Goal: Task Accomplishment & Management: Manage account settings

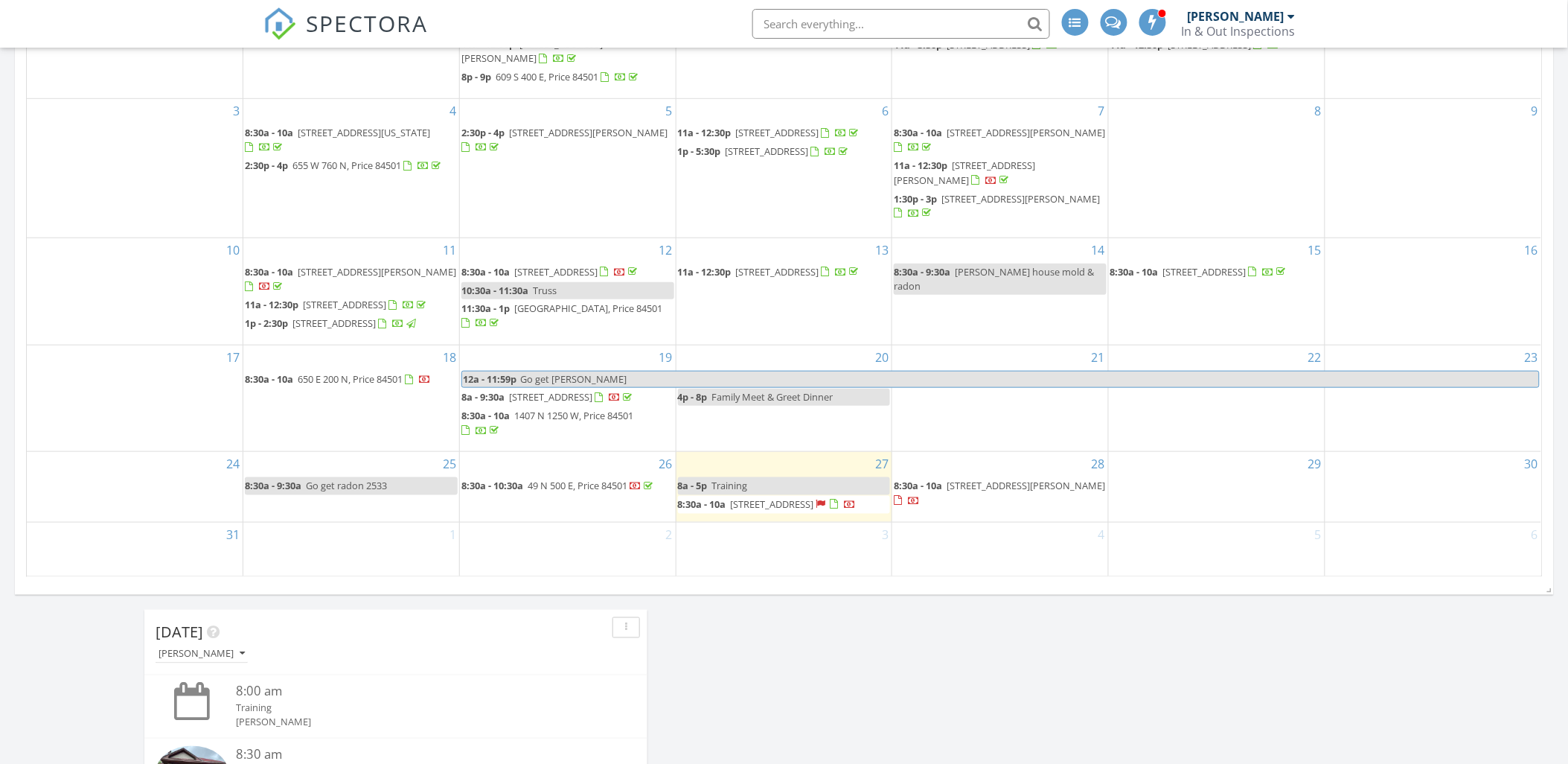
scroll to position [413, 0]
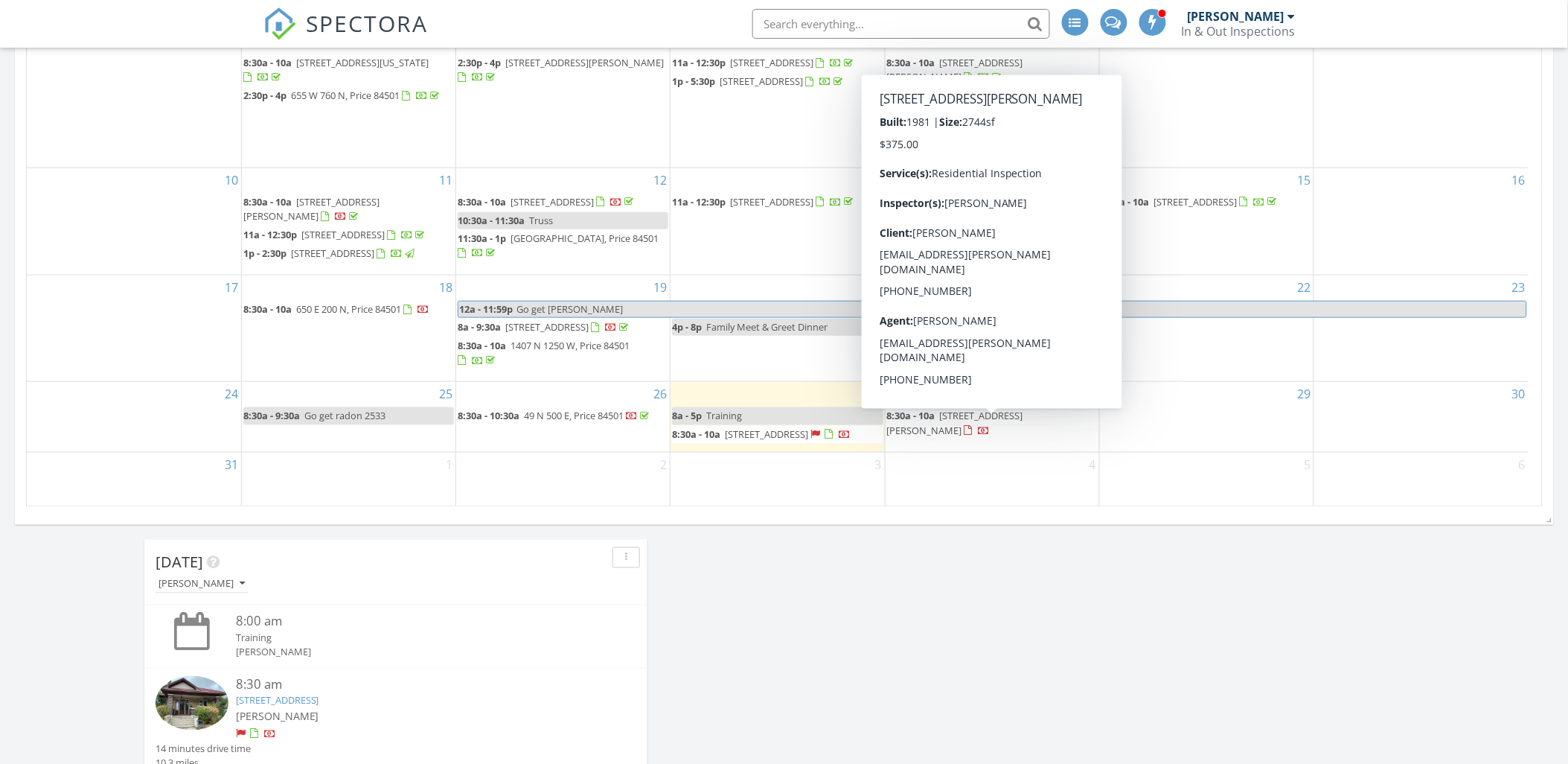
click at [981, 415] on span "55 S 775 E, Ferron 84523" at bounding box center [955, 422] width 136 height 27
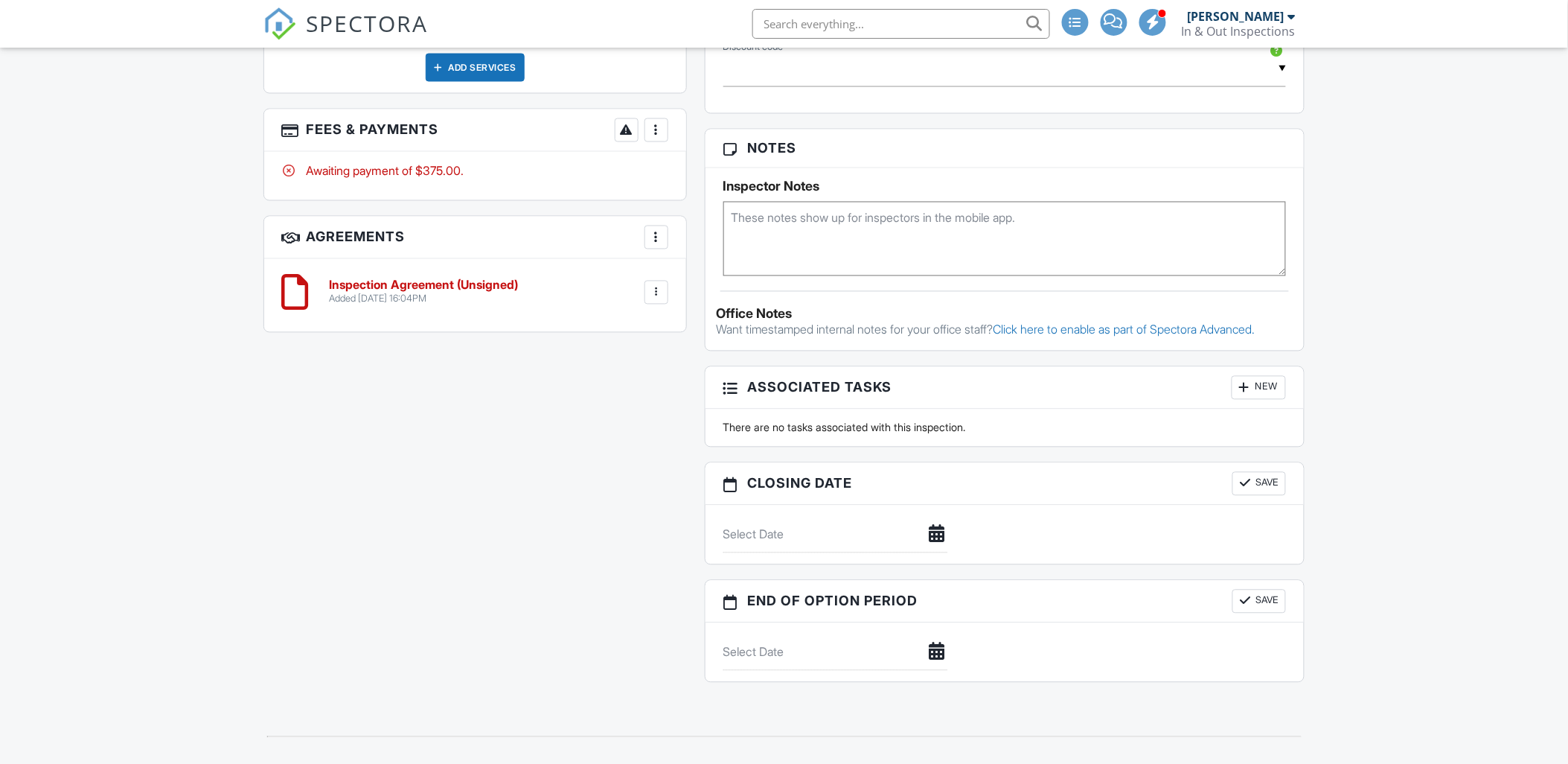
scroll to position [1379, 0]
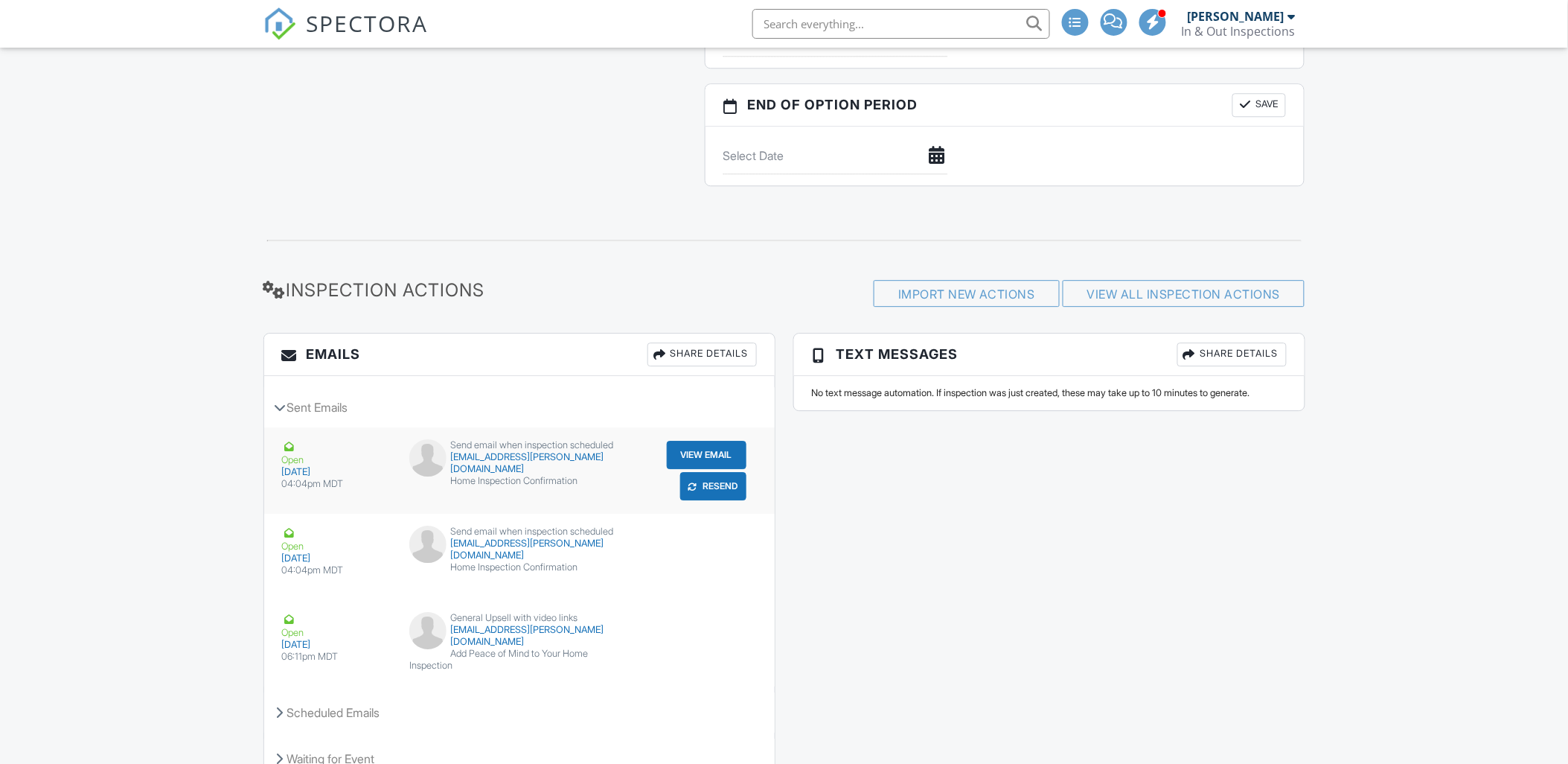
click at [726, 492] on button "Resend" at bounding box center [712, 485] width 66 height 28
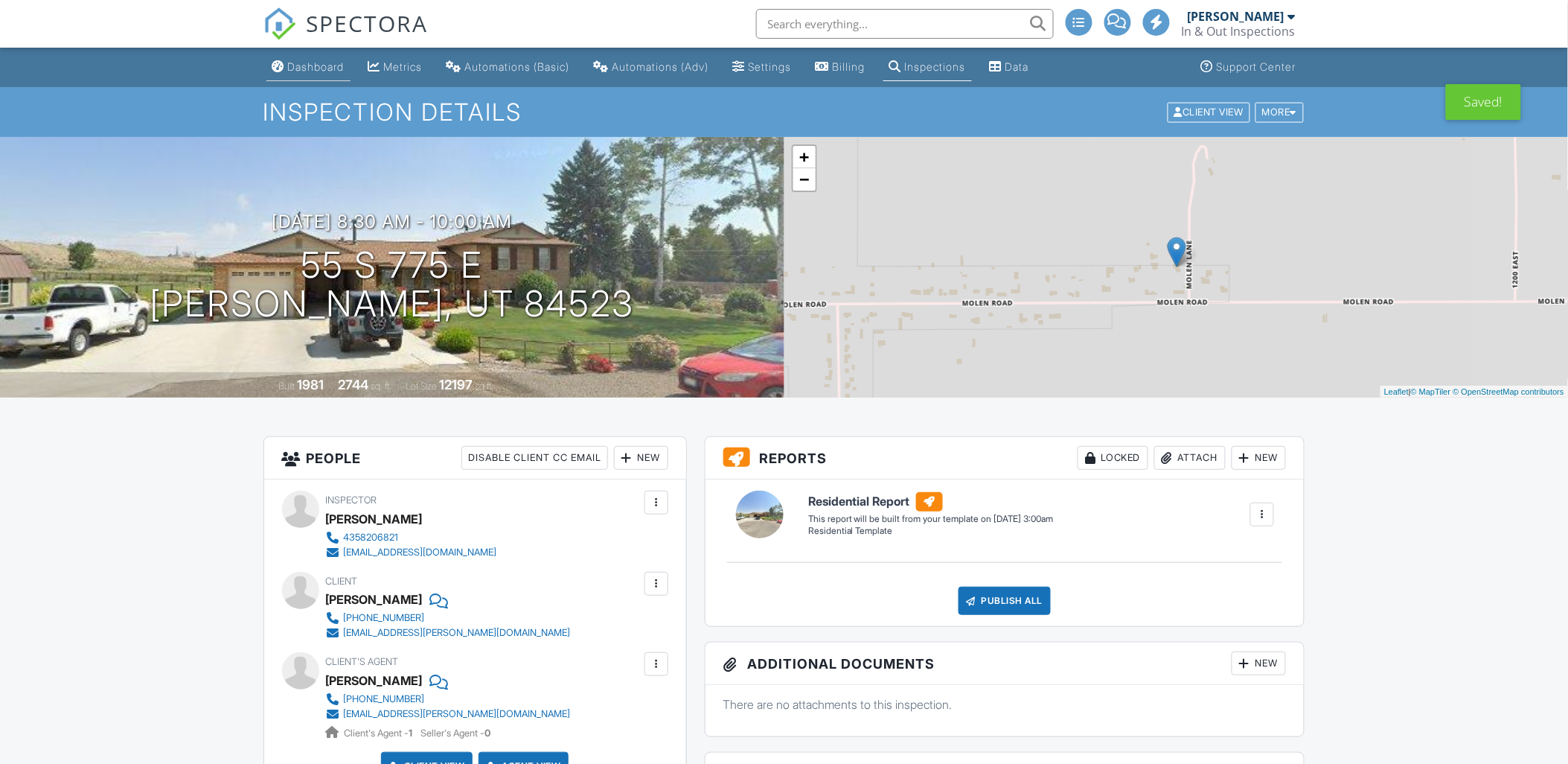
click at [314, 62] on div "Dashboard" at bounding box center [316, 67] width 56 height 13
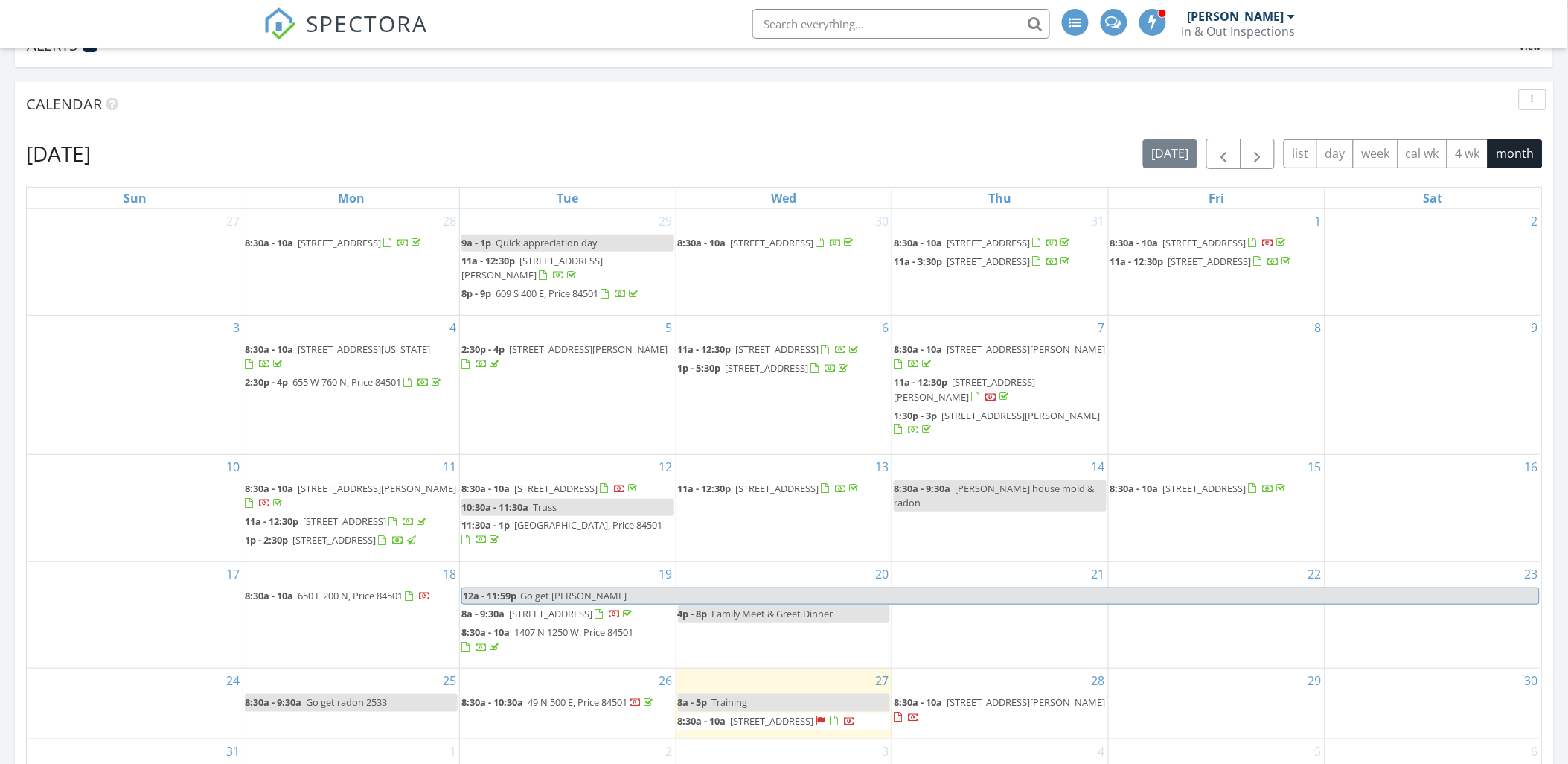
scroll to position [330, 0]
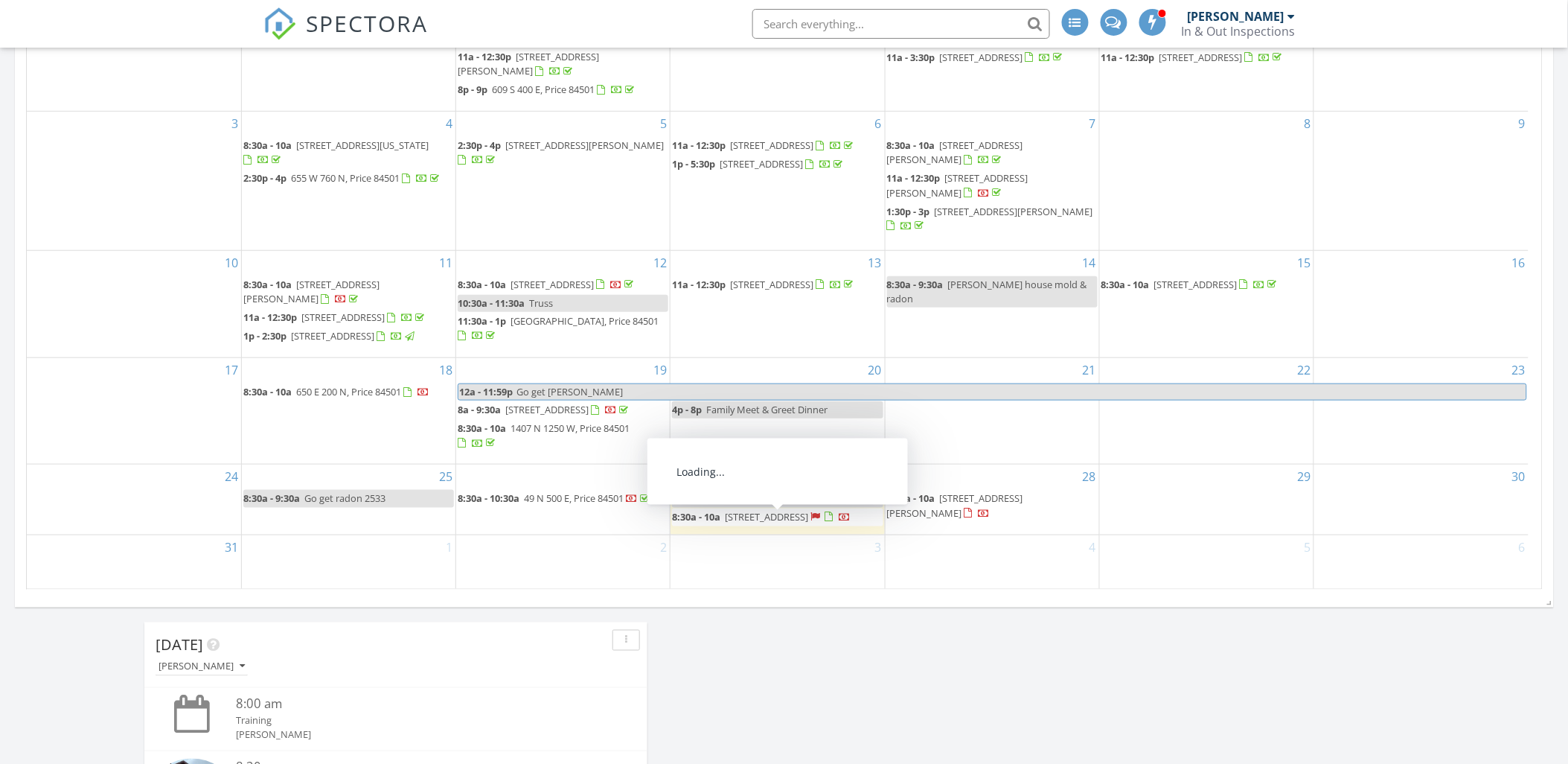
click at [764, 513] on span "[STREET_ADDRESS]" at bounding box center [767, 516] width 83 height 14
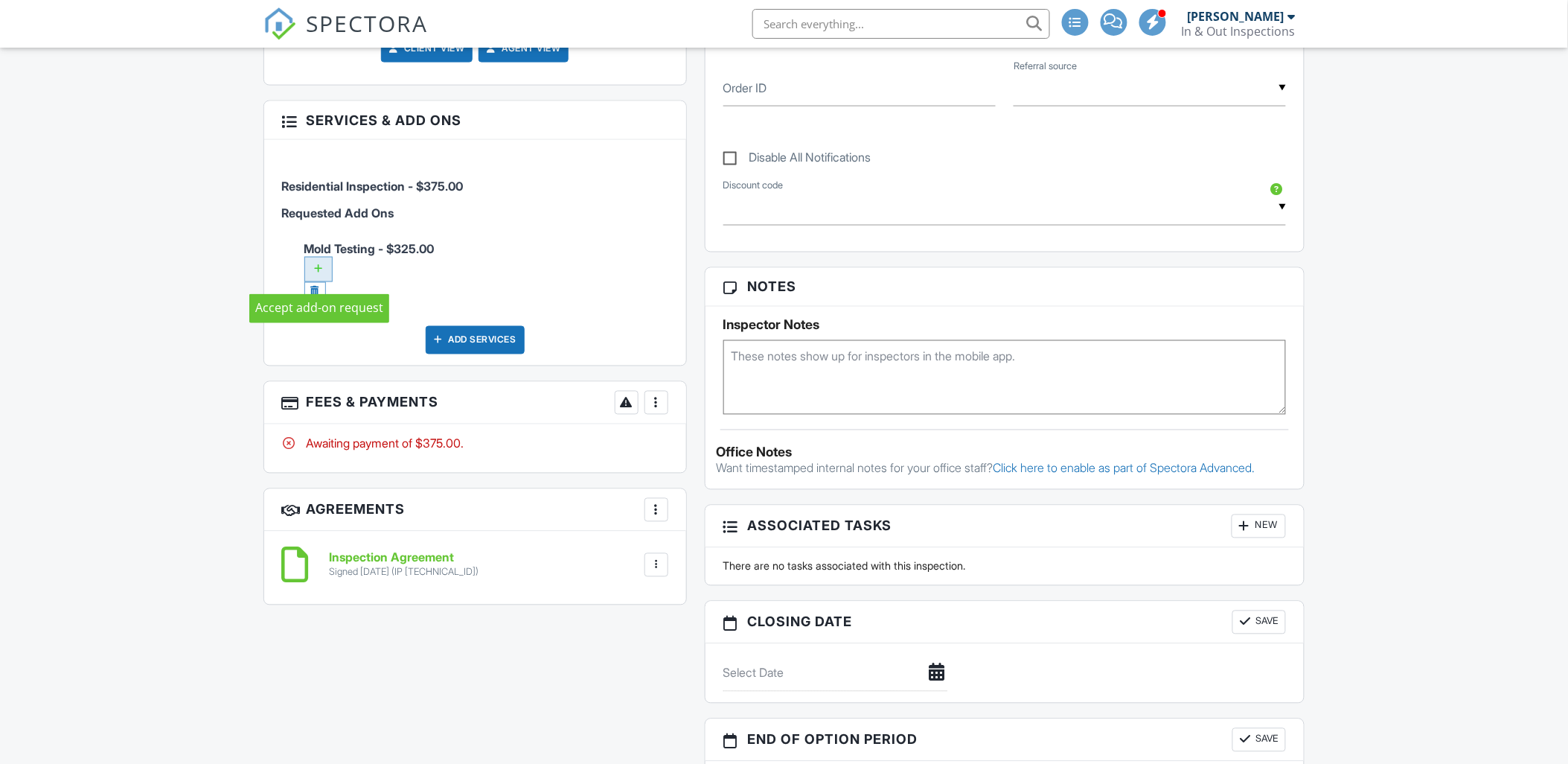
click at [321, 266] on div at bounding box center [318, 270] width 28 height 25
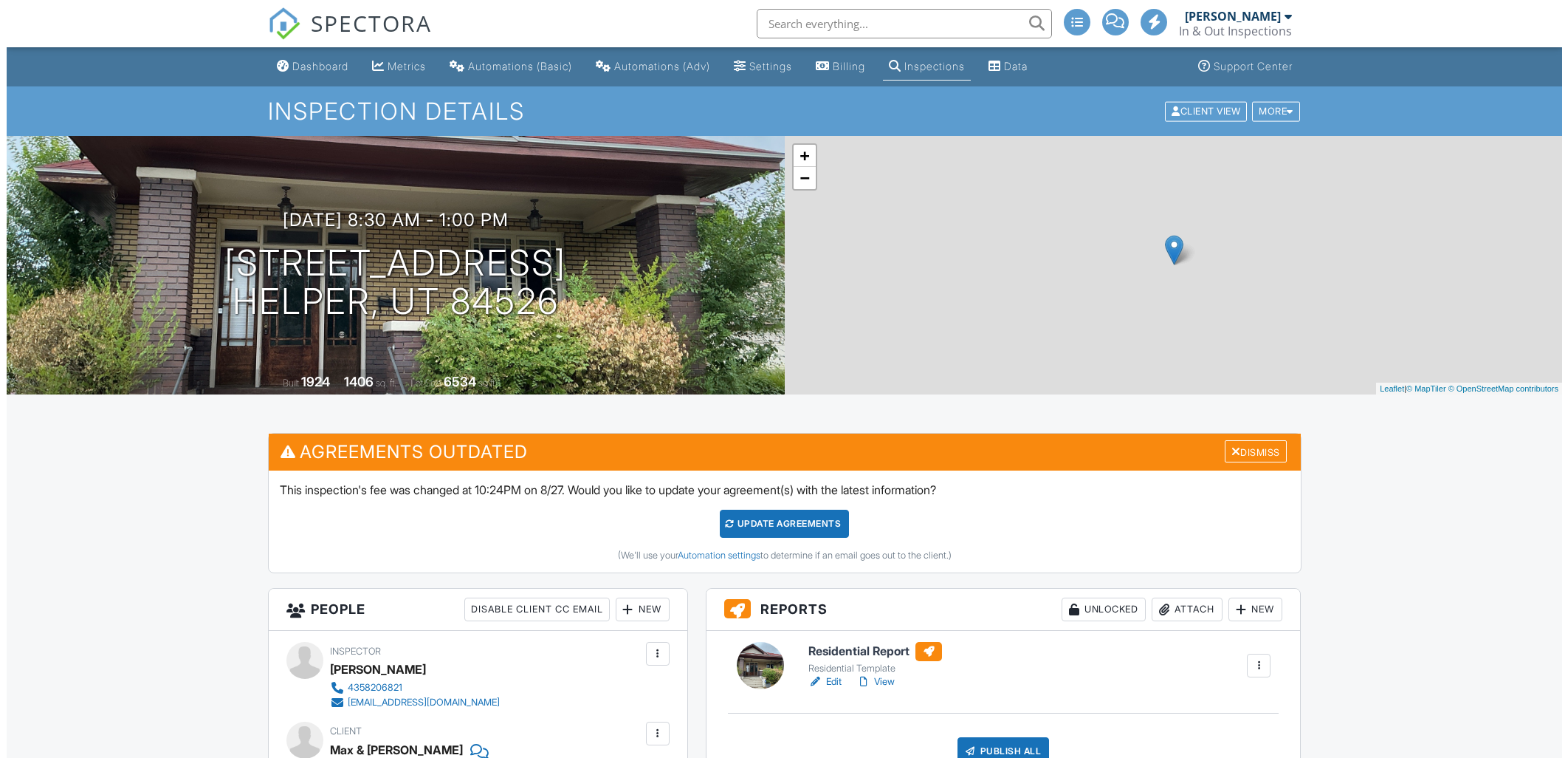
scroll to position [894, 0]
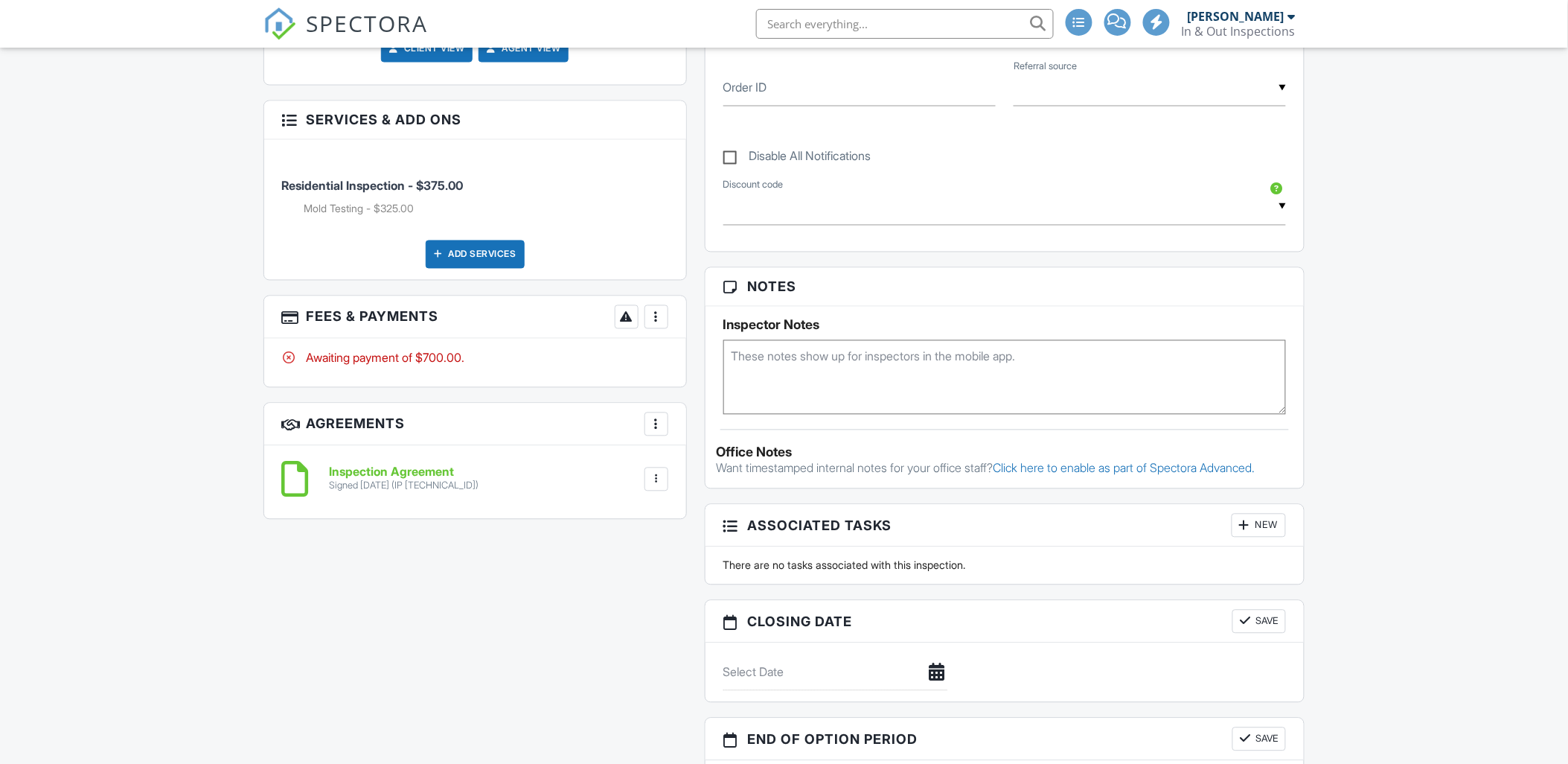
click at [462, 253] on div "Add Services" at bounding box center [474, 254] width 99 height 28
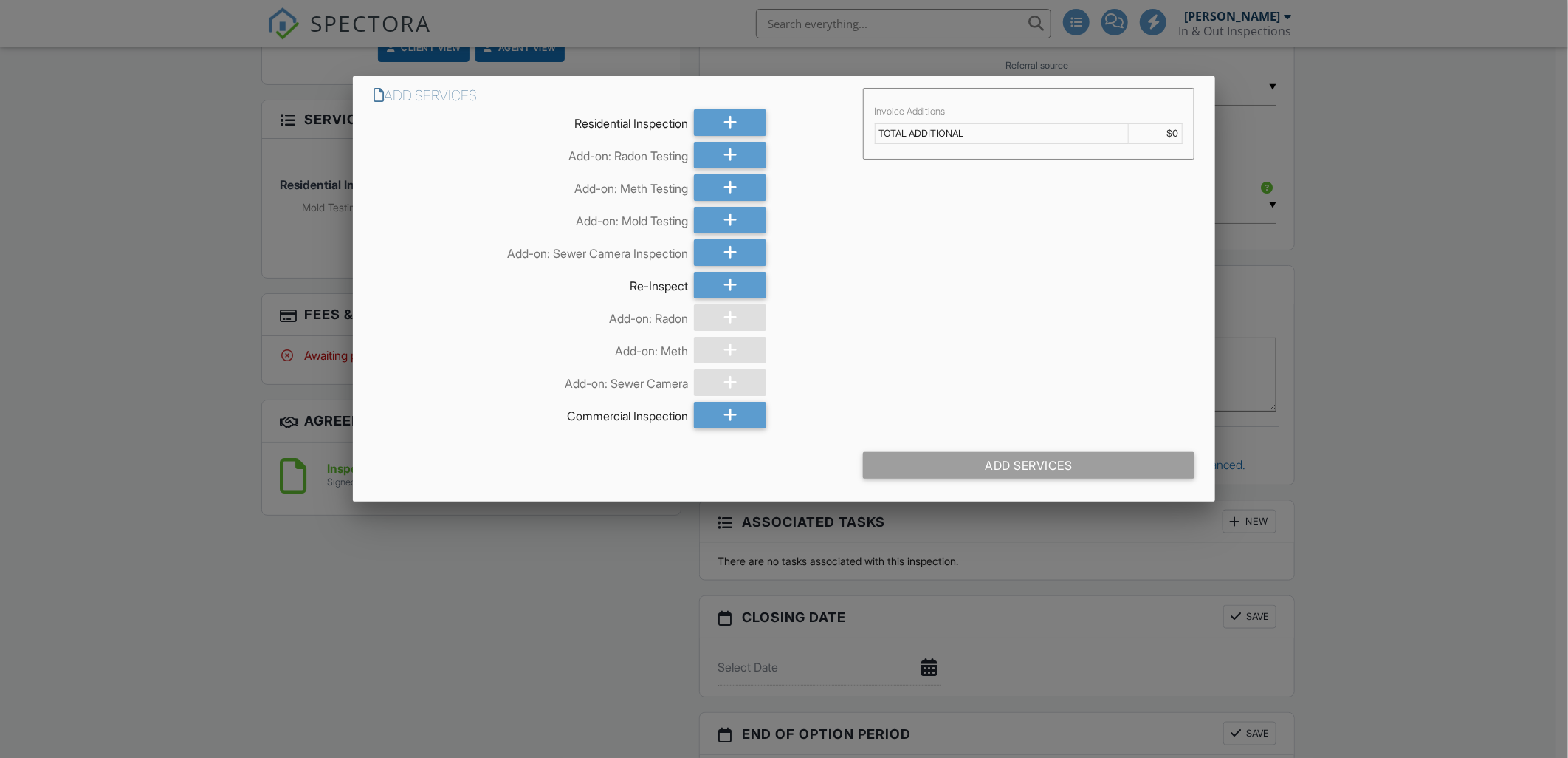
scroll to position [738, 0]
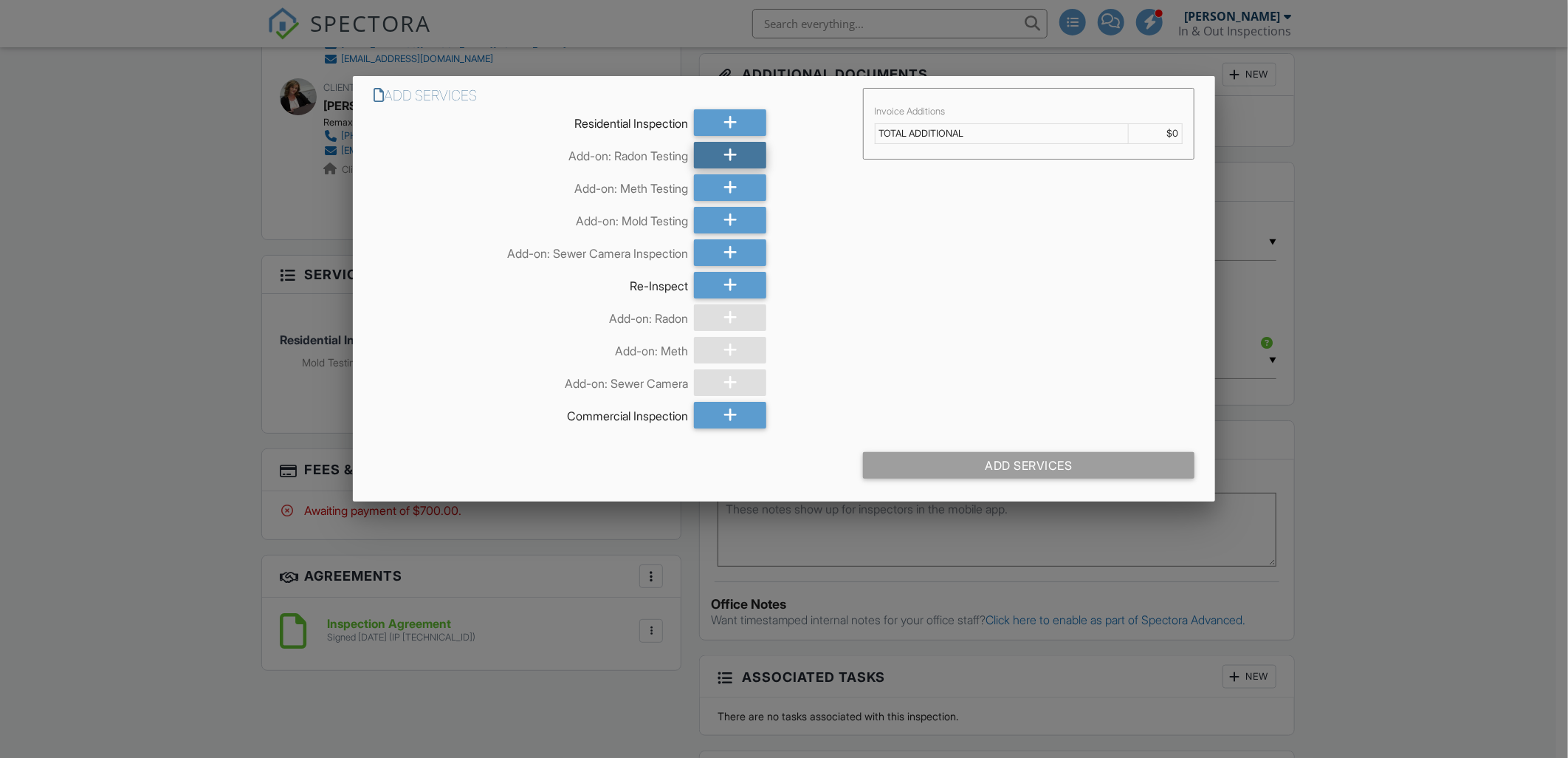
click at [732, 145] on icon at bounding box center [731, 155] width 14 height 27
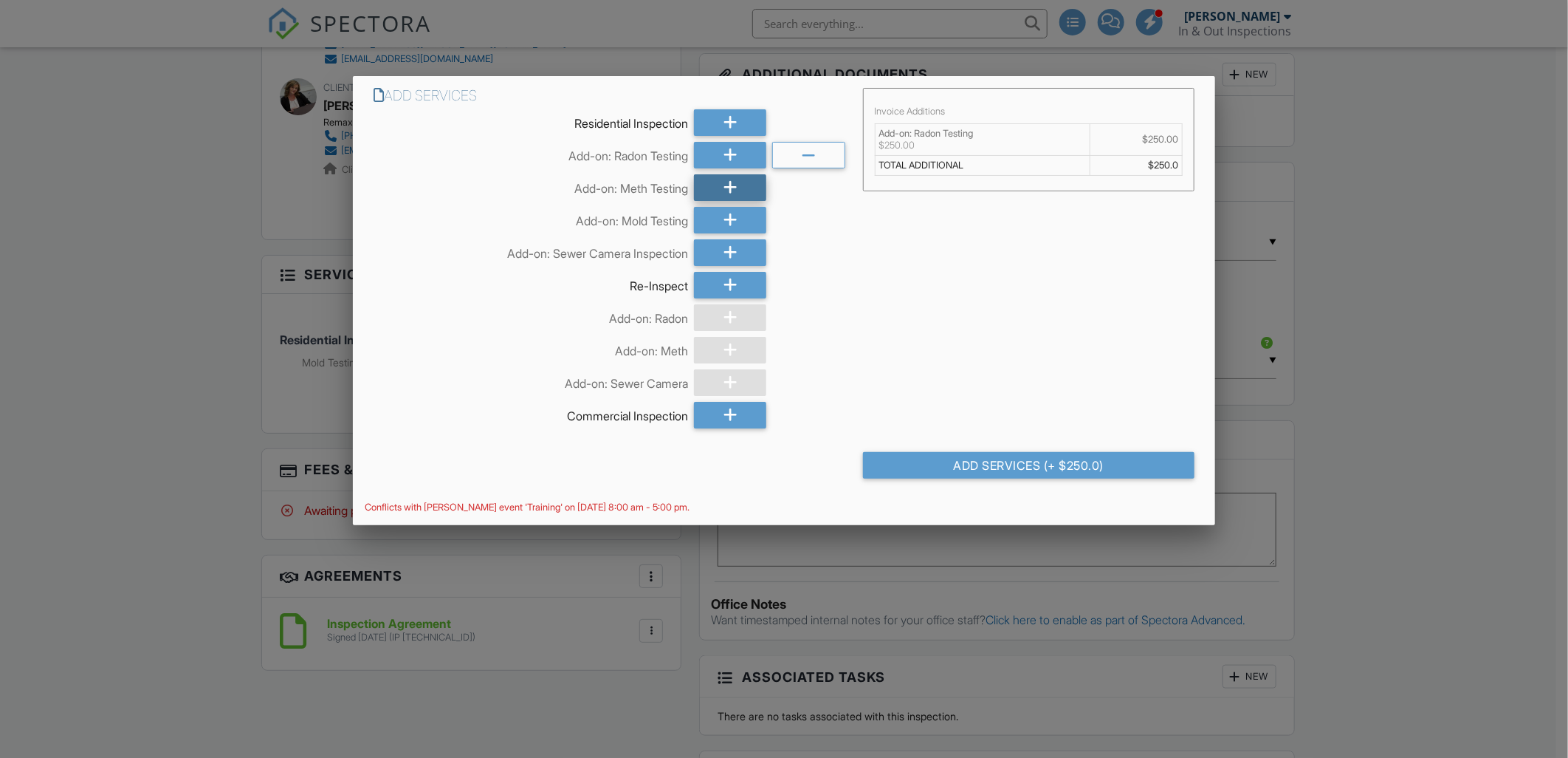
click at [733, 185] on icon at bounding box center [731, 188] width 14 height 27
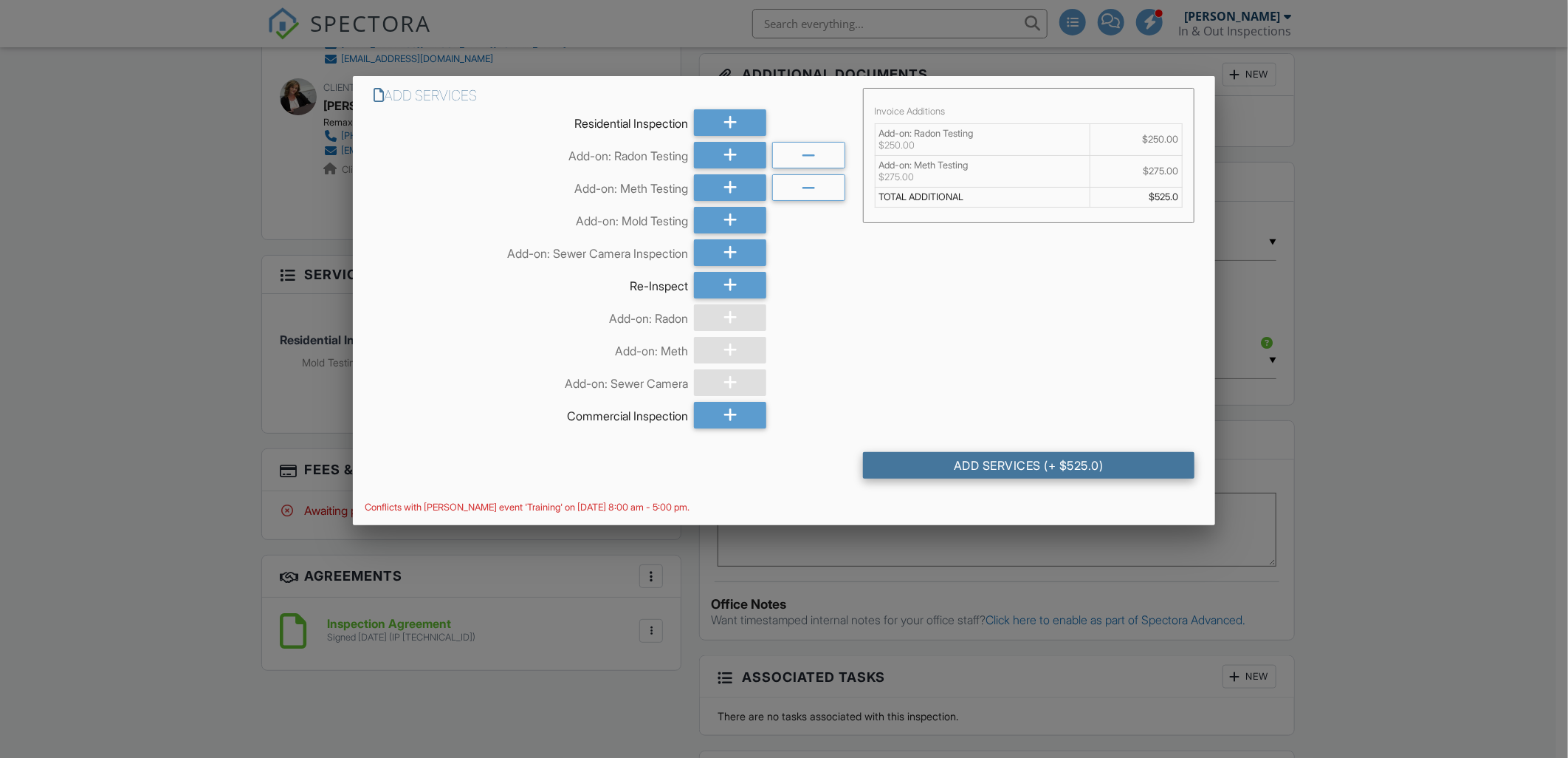
click at [1039, 462] on div "Add Services (+ $525.0)" at bounding box center [1028, 465] width 331 height 27
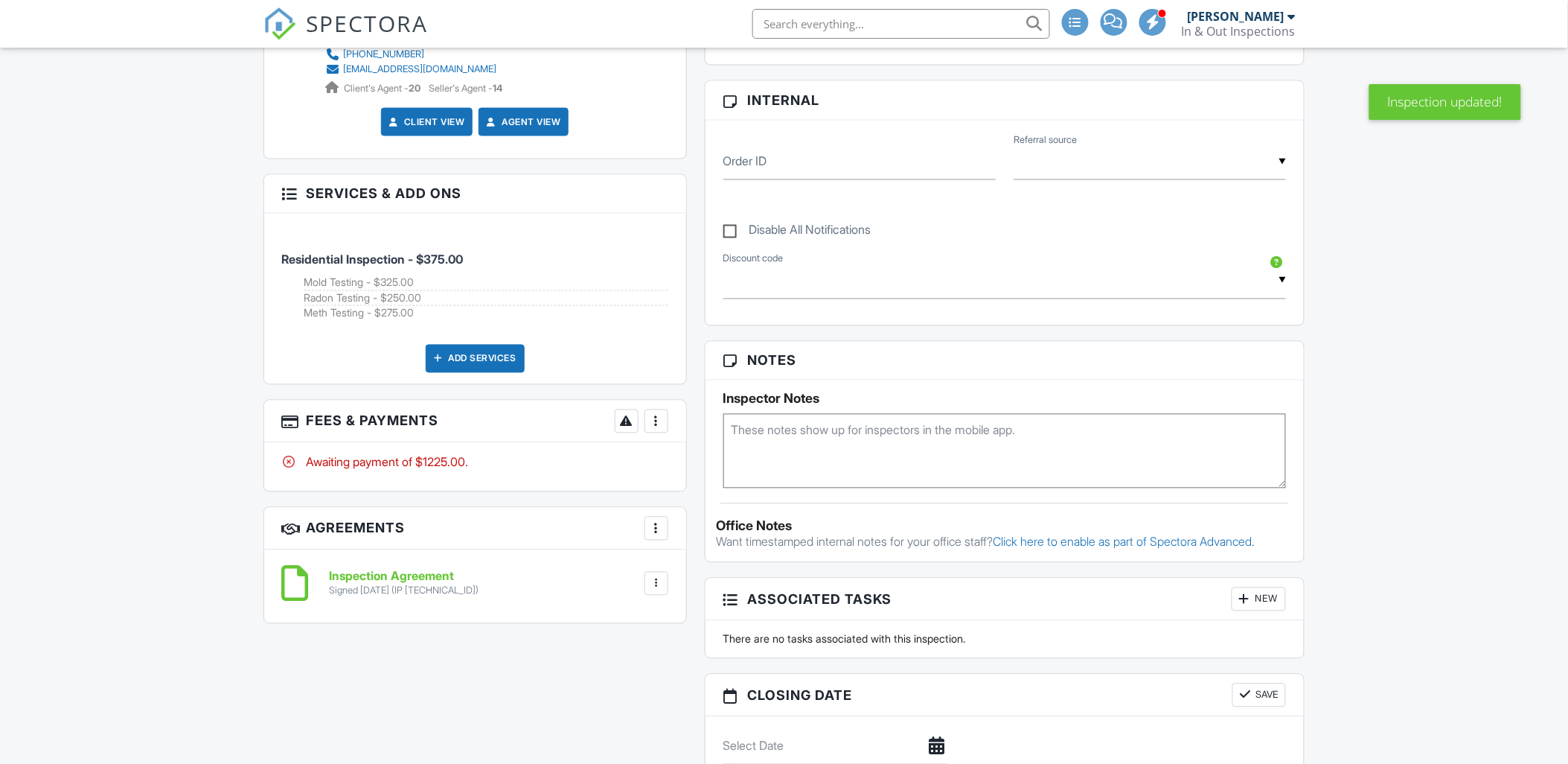
click at [651, 421] on div at bounding box center [656, 421] width 14 height 14
click at [709, 471] on li "Edit Fees & Payments" at bounding box center [731, 466] width 156 height 37
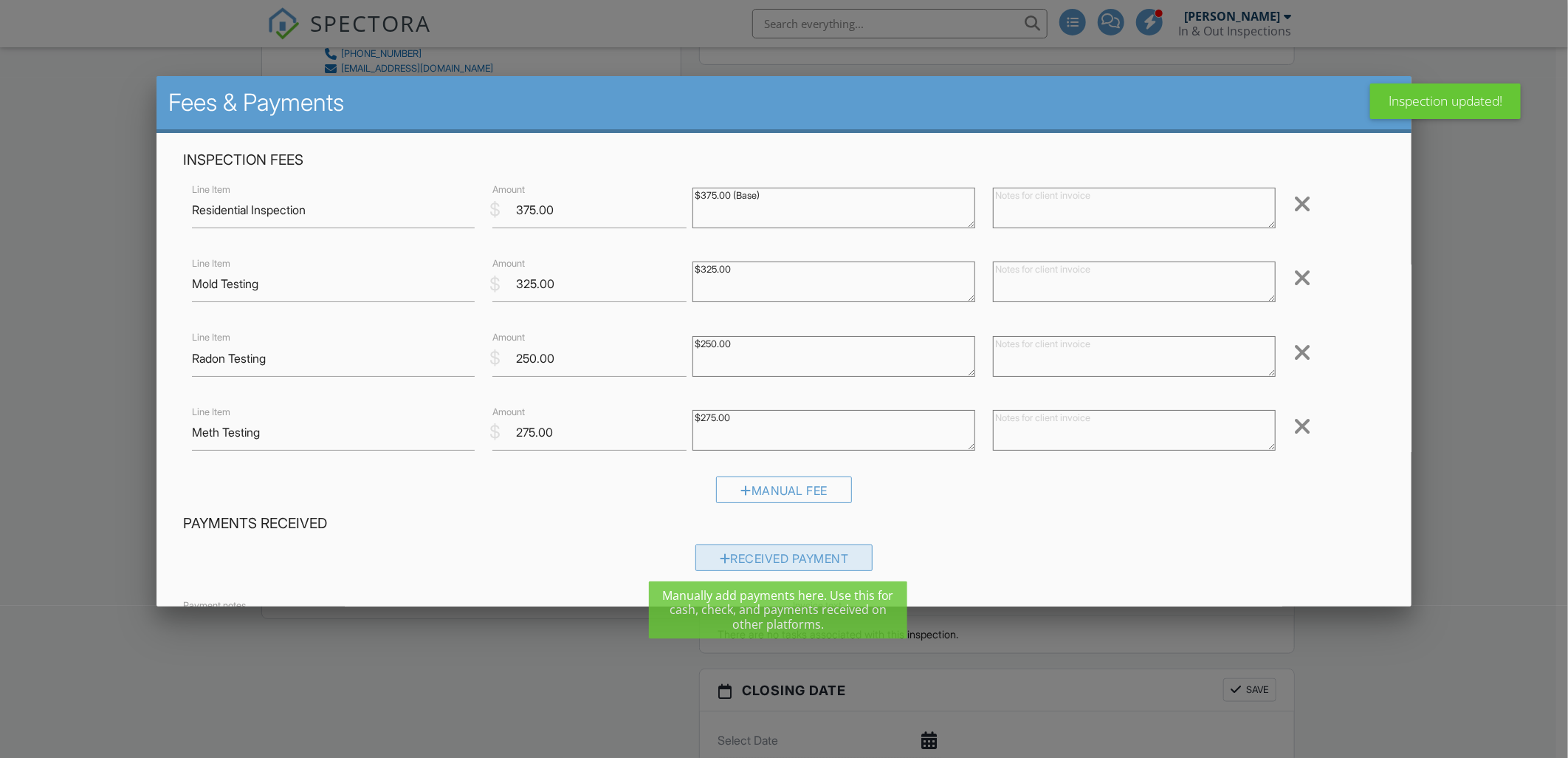
click at [776, 558] on div "Received Payment" at bounding box center [784, 558] width 178 height 27
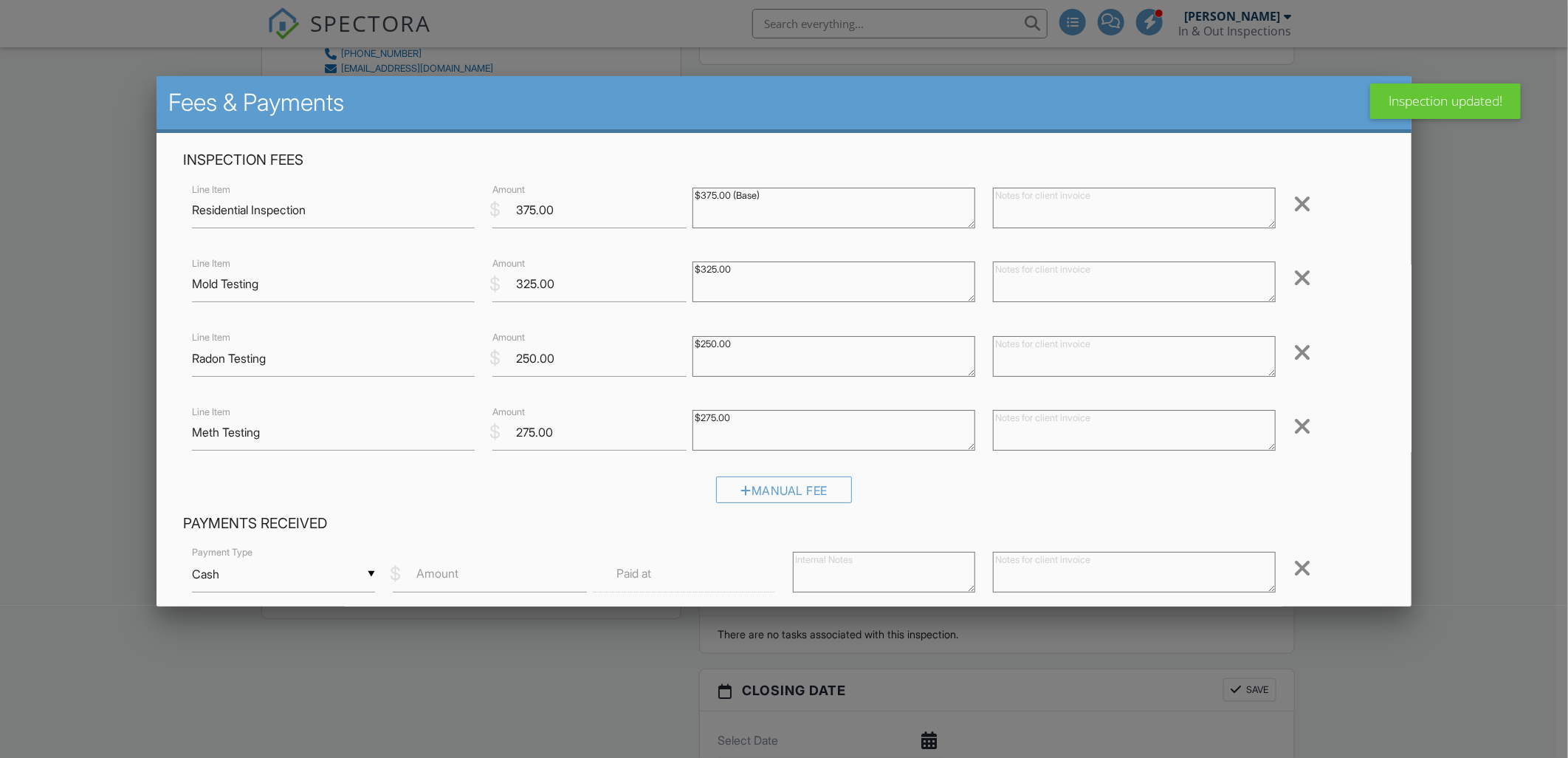
click at [371, 571] on input "Cash" at bounding box center [283, 574] width 182 height 36
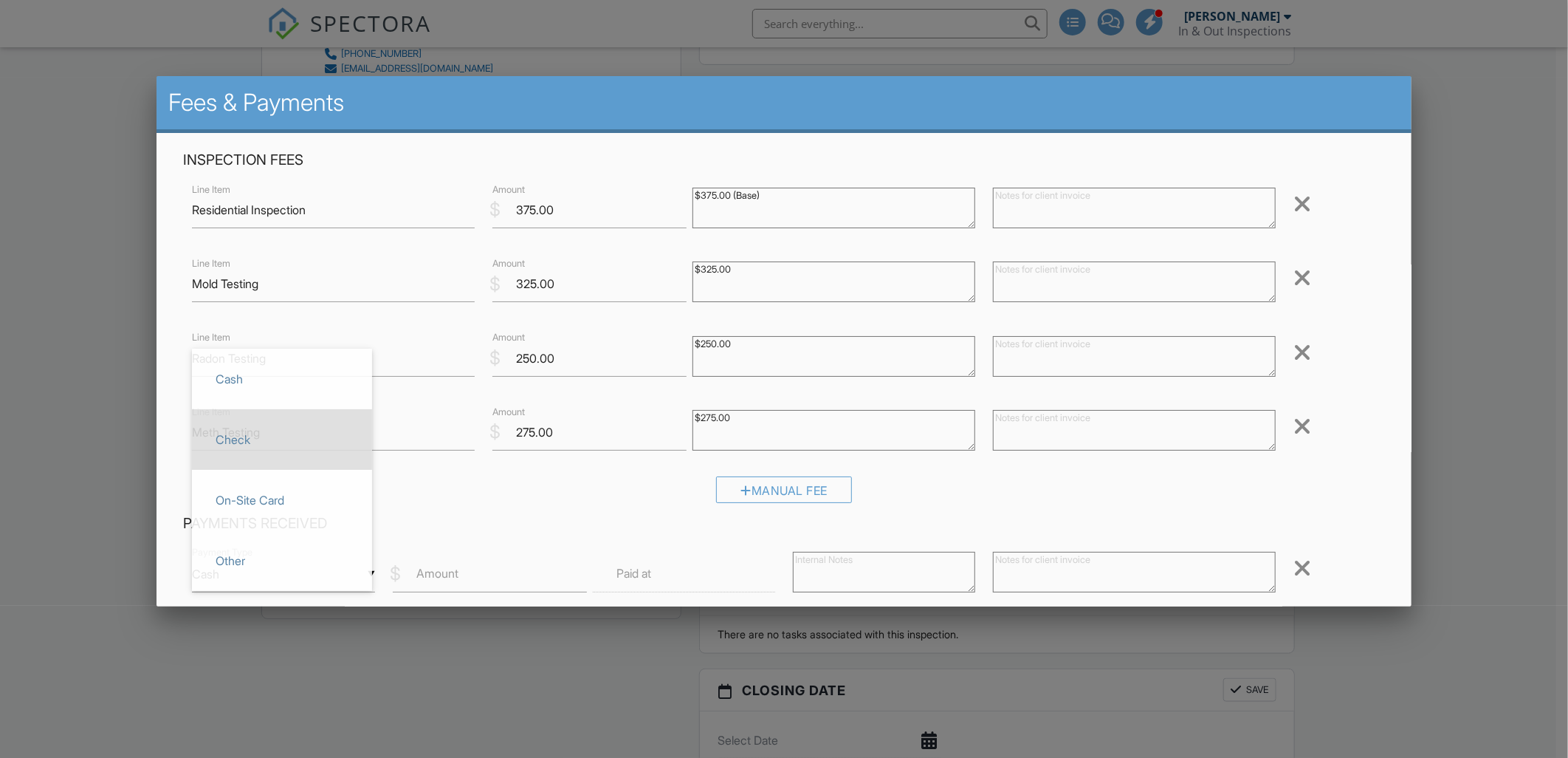
click at [263, 436] on span "Check" at bounding box center [282, 439] width 156 height 37
type input "Check"
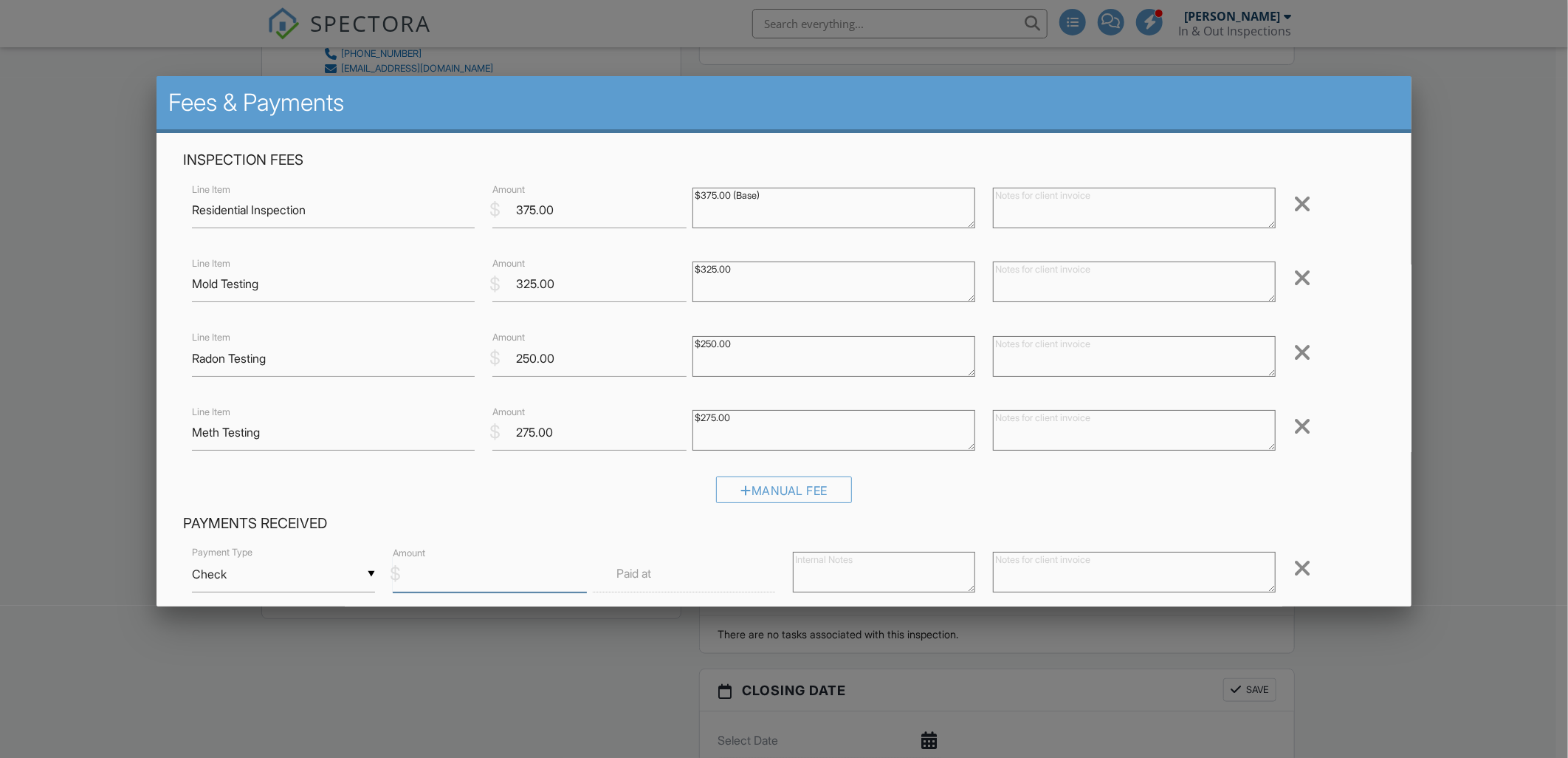
click at [467, 571] on input "Amount" at bounding box center [489, 574] width 194 height 36
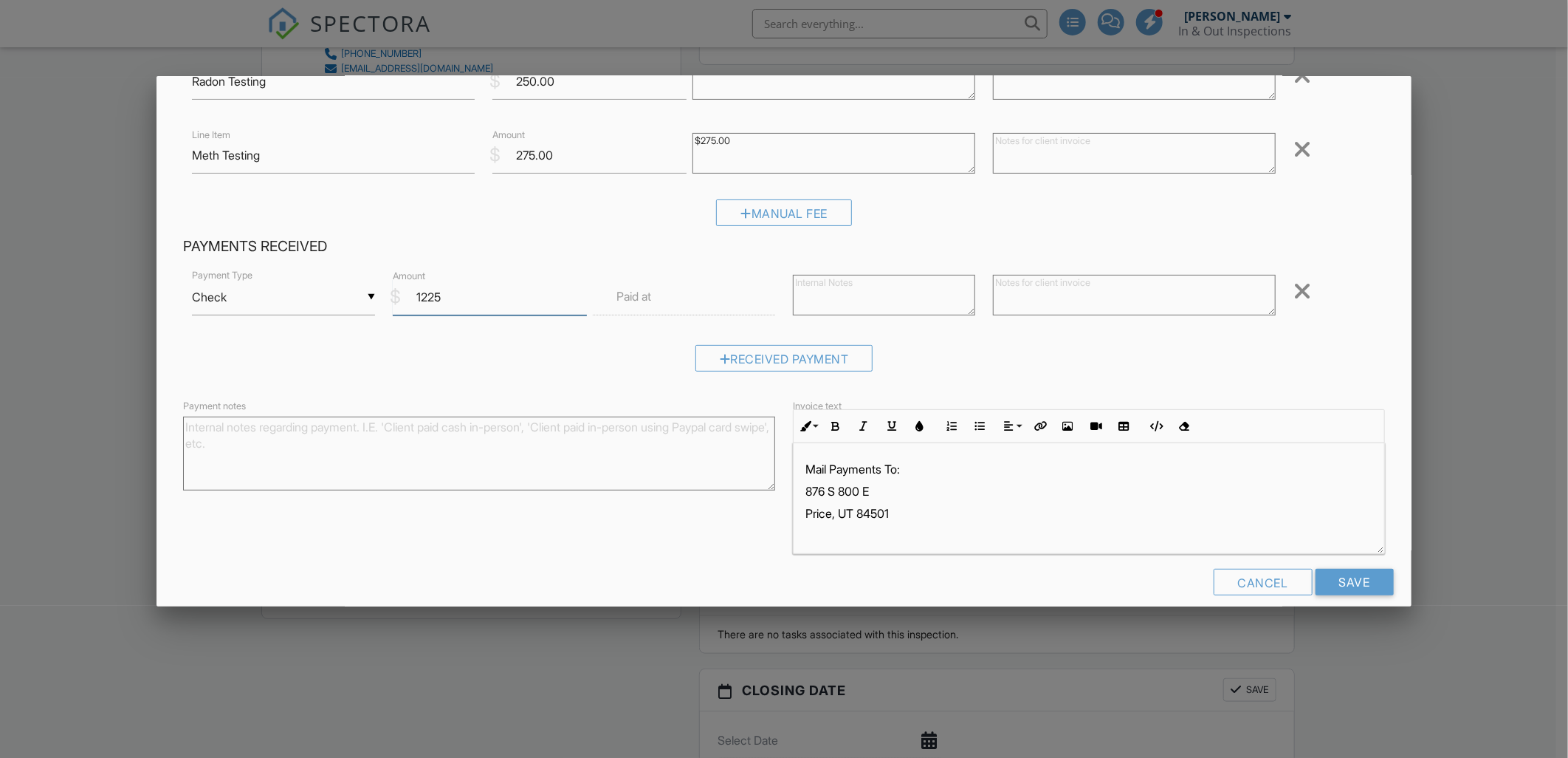
scroll to position [294, 0]
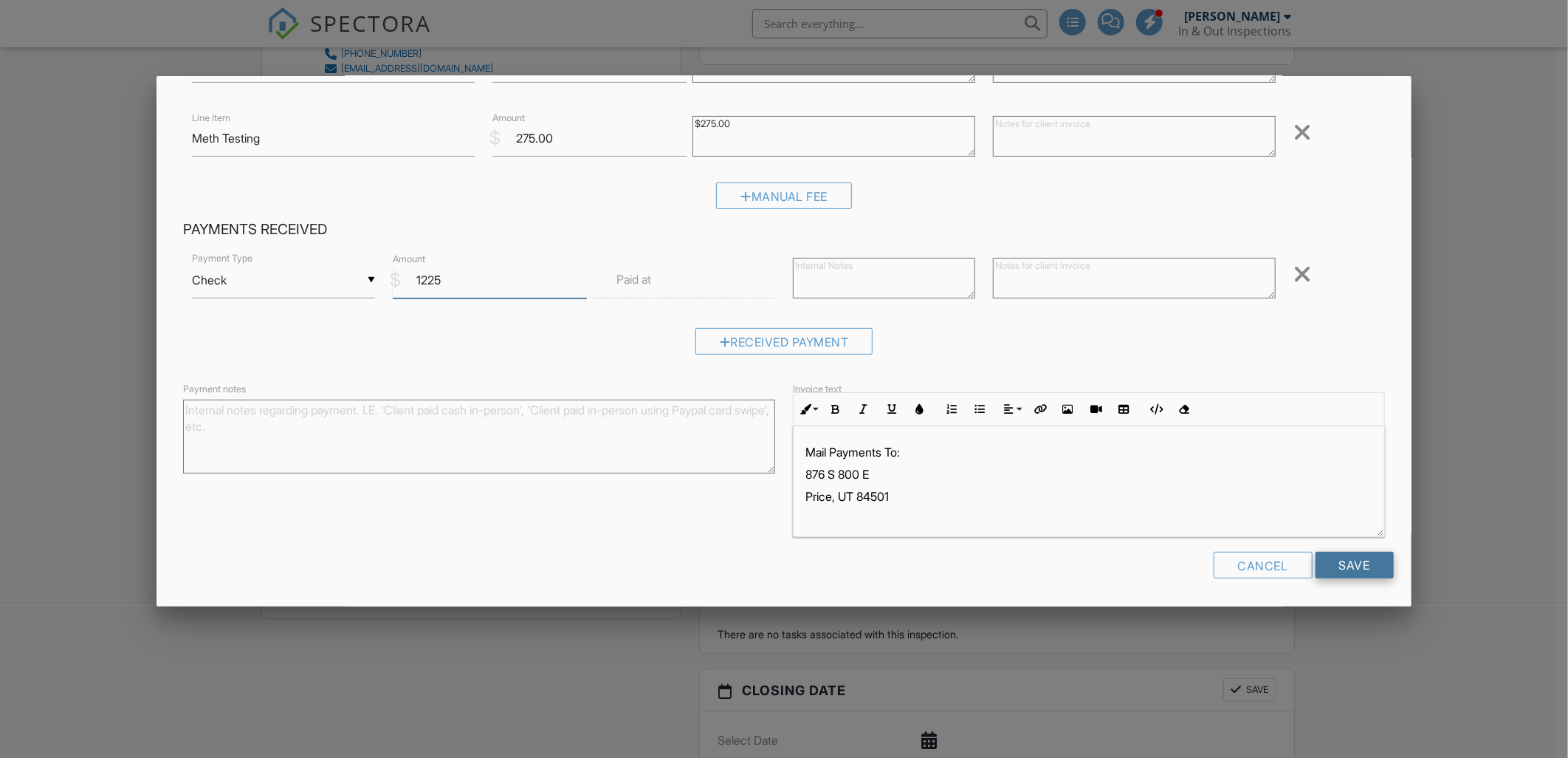
type input "1225"
click at [1326, 565] on input "Save" at bounding box center [1354, 565] width 78 height 27
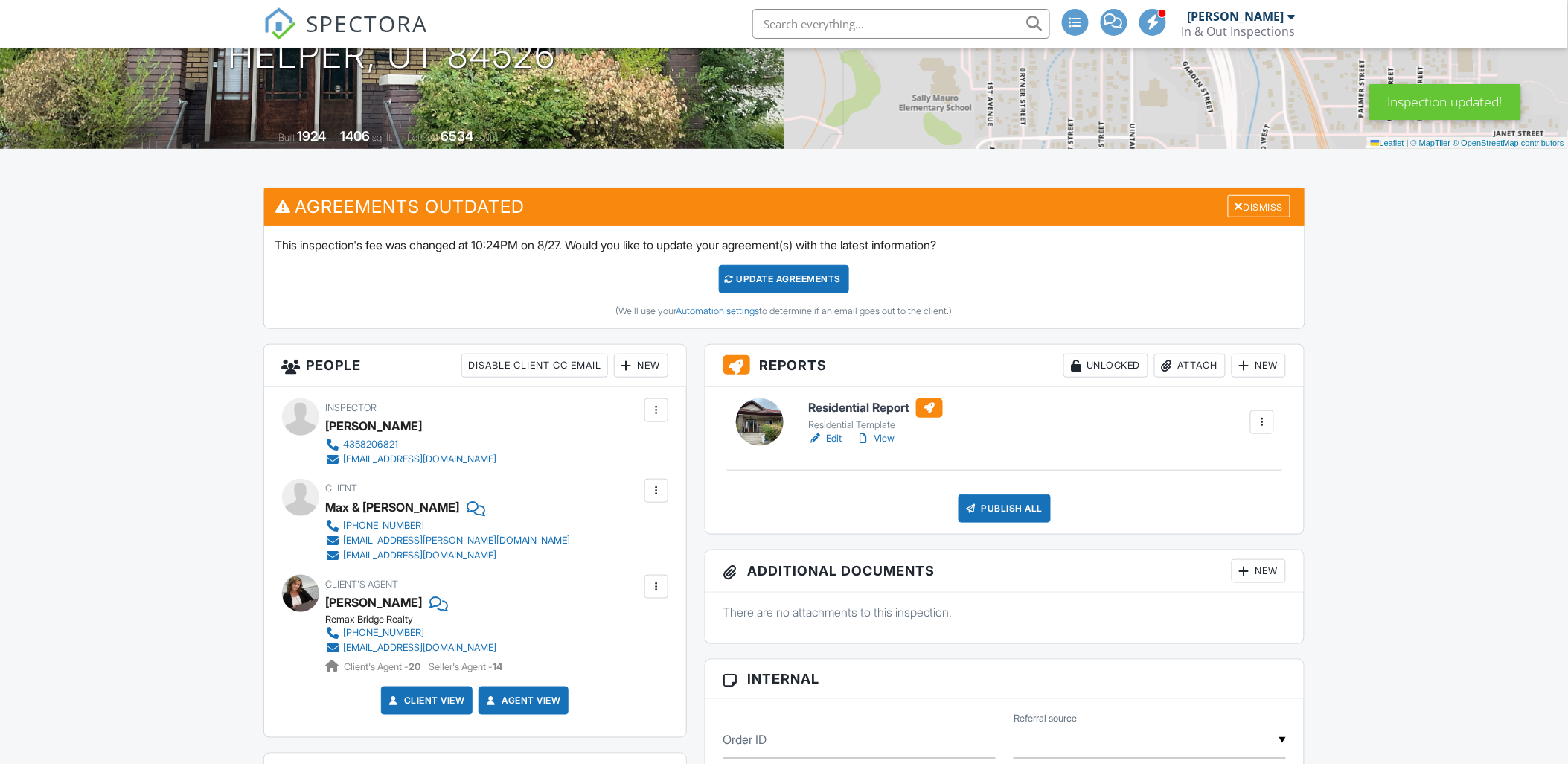
scroll to position [248, 0]
click at [891, 437] on link "View" at bounding box center [875, 439] width 39 height 14
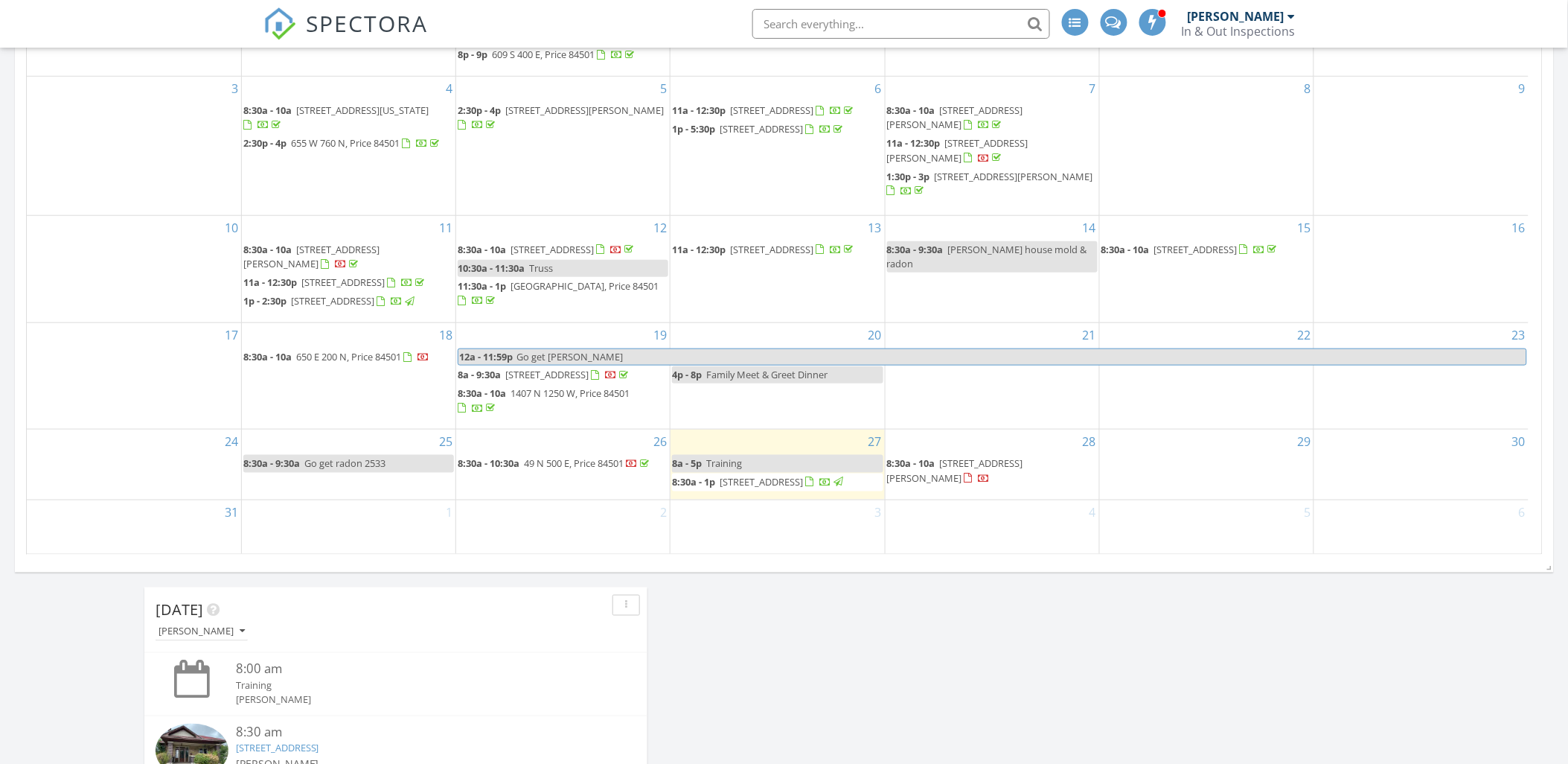
scroll to position [413, 0]
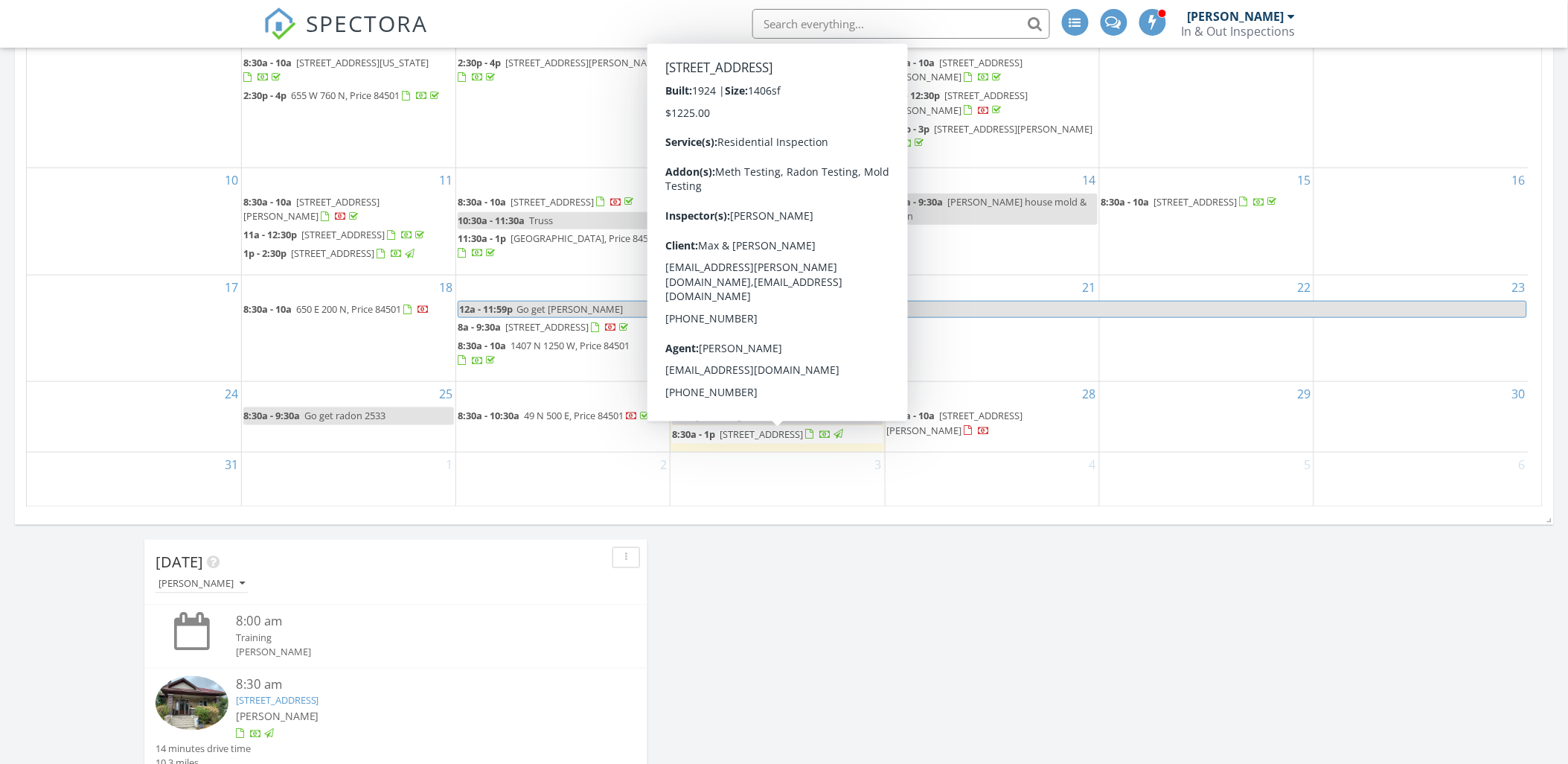
click at [680, 522] on div "Calendar [DATE] [DATE] list day week cal wk 4 wk month Sun Mon Tue Wed Thu Fri …" at bounding box center [784, 160] width 1539 height 730
